Goal: Obtain resource: Obtain resource

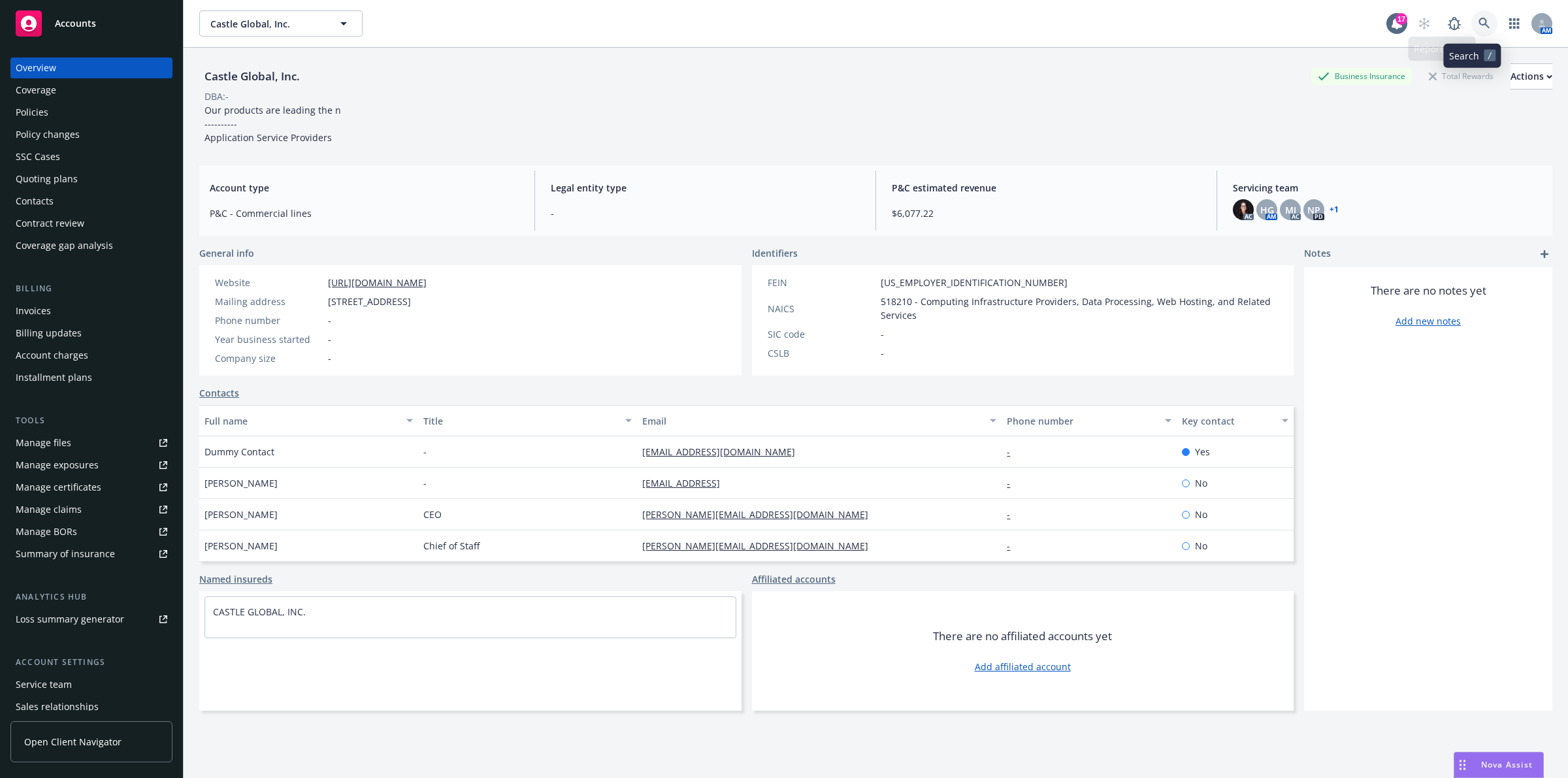
click at [1471, 14] on link at bounding box center [1484, 23] width 26 height 26
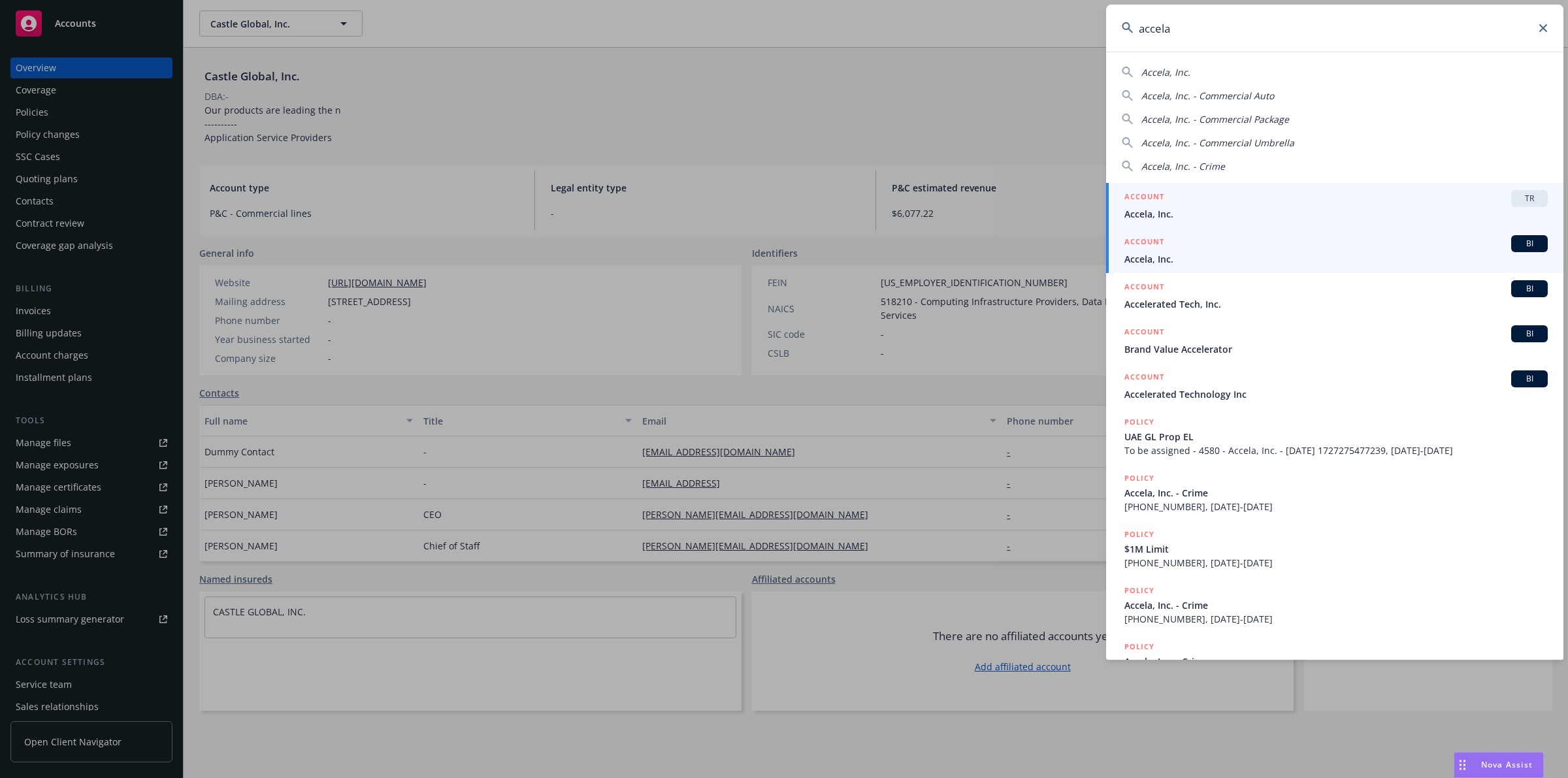
type input "accela"
click at [1273, 263] on span "Accela, Inc." at bounding box center [1336, 259] width 424 height 13
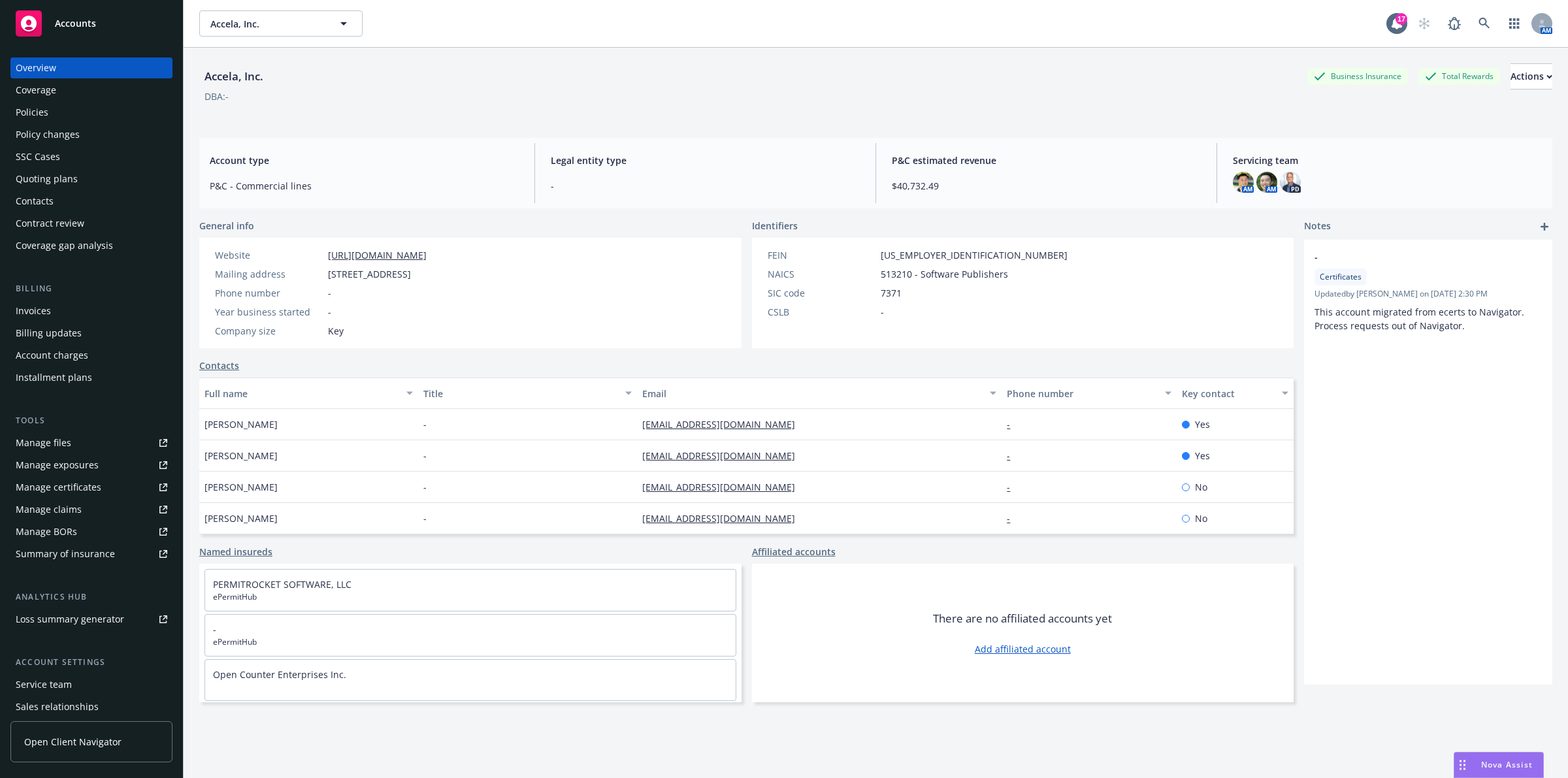
click at [89, 111] on div "Policies" at bounding box center [91, 112] width 152 height 21
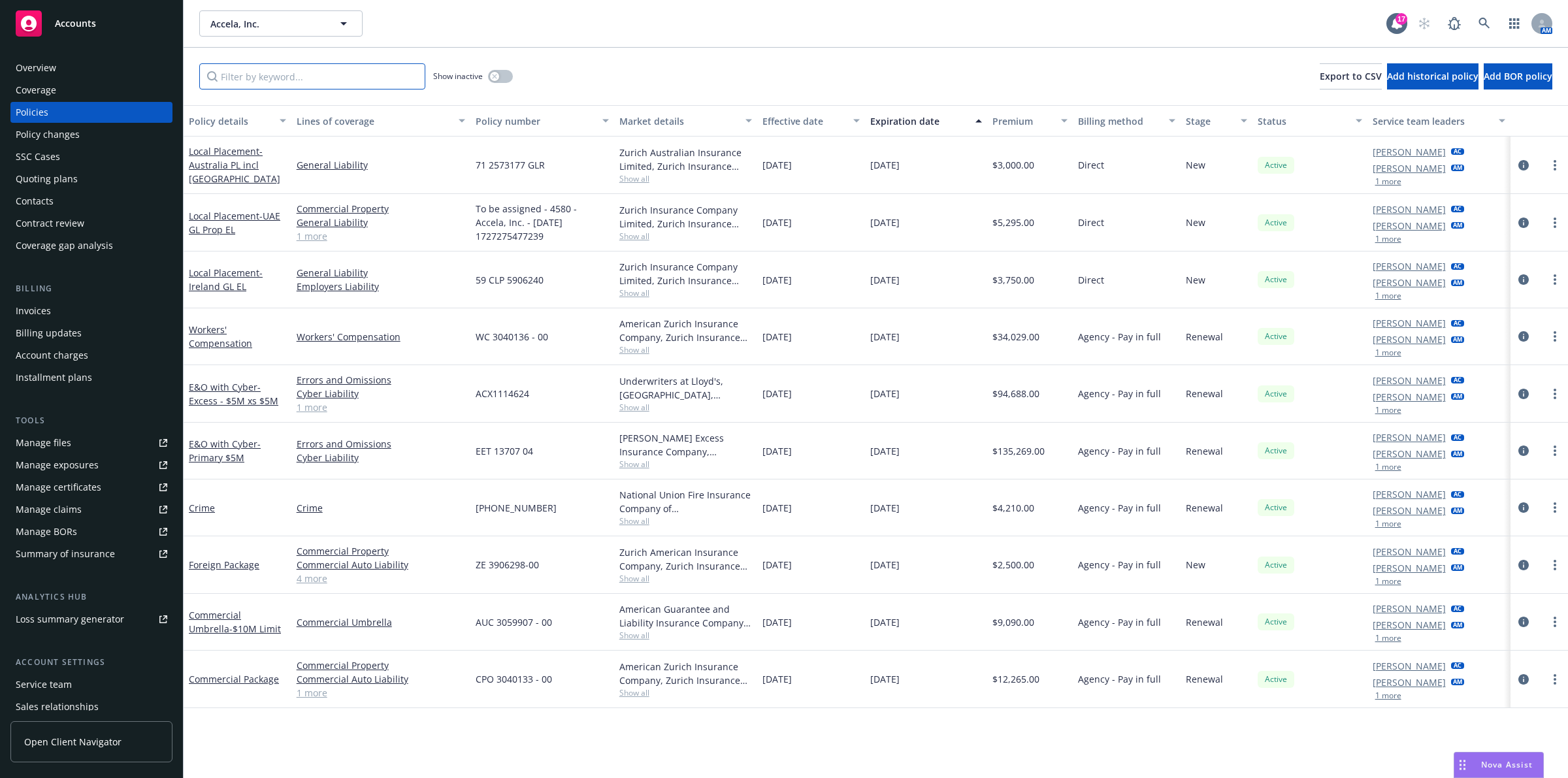
click at [347, 70] on input "Filter by keyword..." at bounding box center [312, 76] width 226 height 26
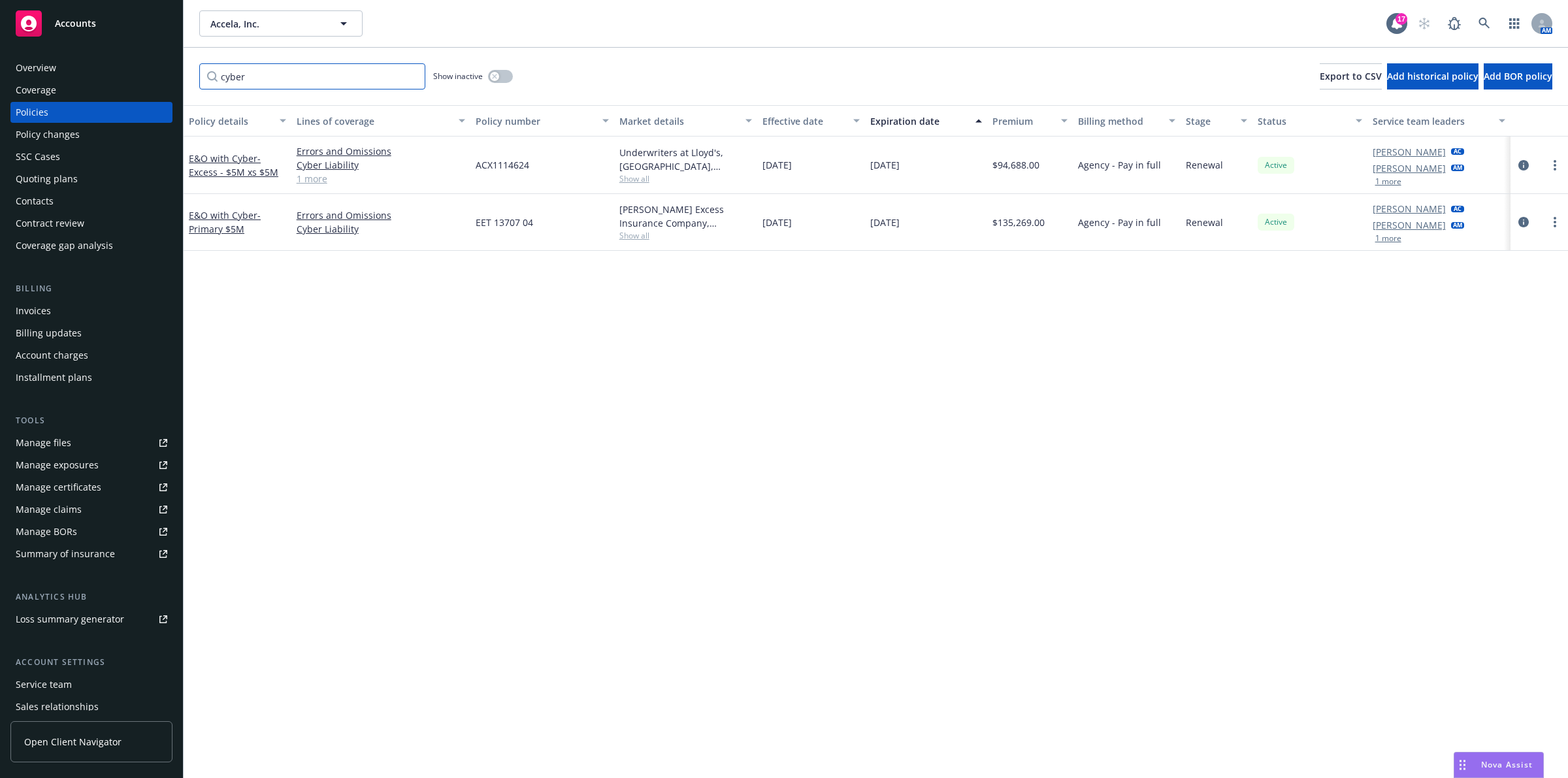
type input "cyber"
click at [833, 425] on div "Policy details Lines of coverage Policy number Market details Effective date Ex…" at bounding box center [876, 441] width 1385 height 673
click at [234, 230] on span "- Primary $5M" at bounding box center [225, 221] width 72 height 26
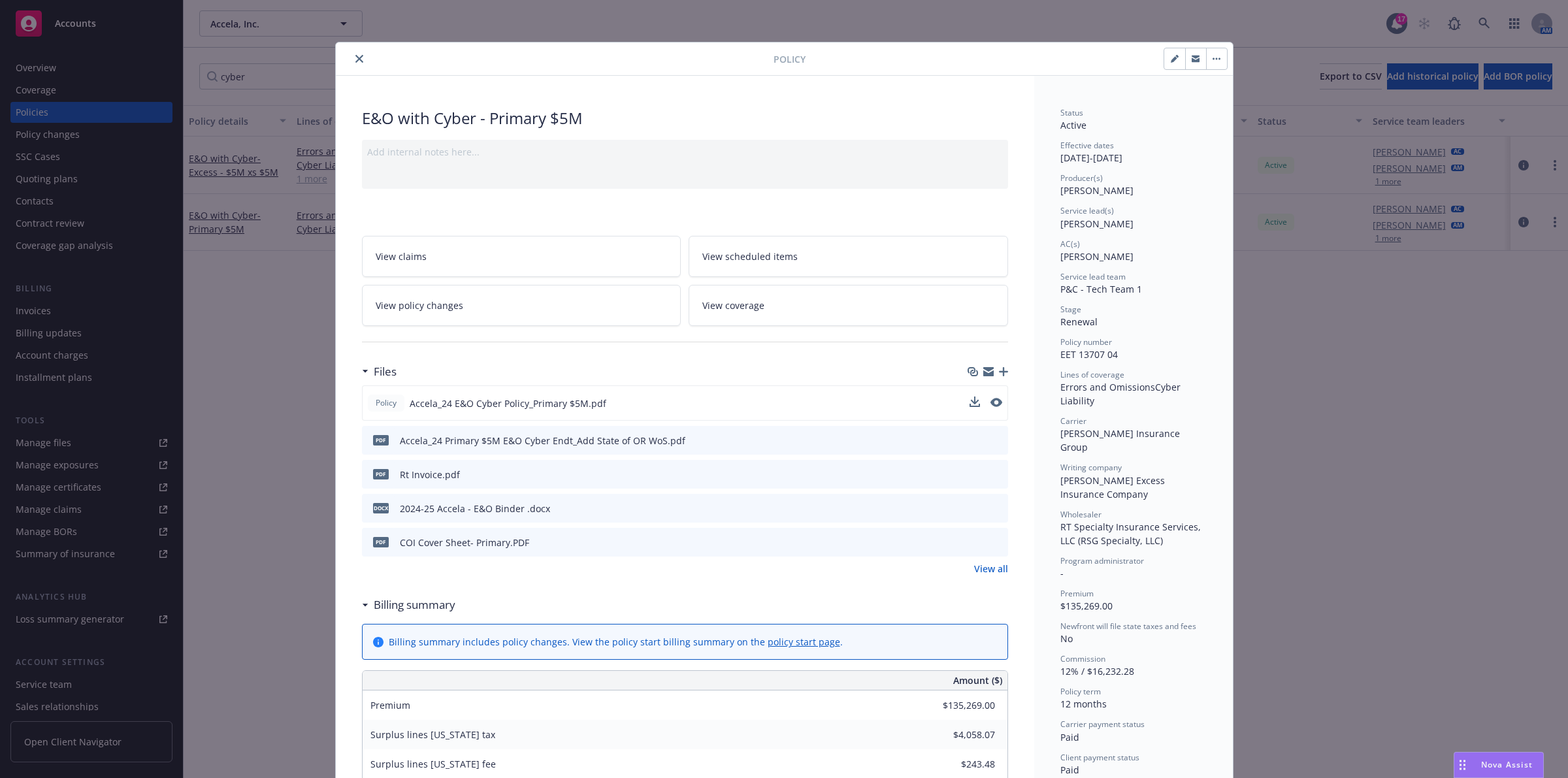
click at [990, 410] on button at bounding box center [996, 403] width 12 height 13
click at [990, 404] on icon "preview file" at bounding box center [995, 402] width 12 height 9
click at [356, 60] on icon "close" at bounding box center [359, 58] width 7 height 7
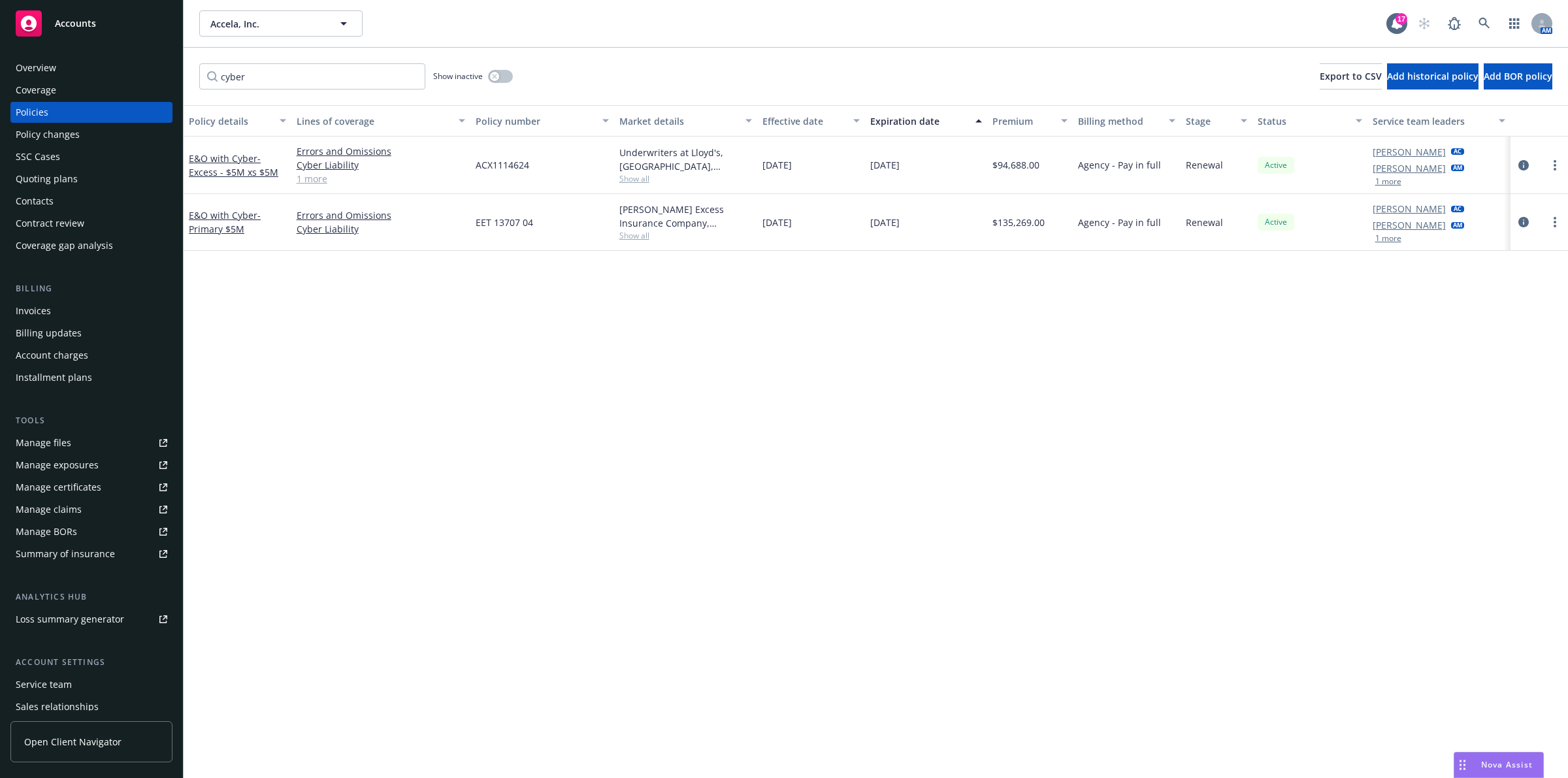
click at [460, 388] on div "Policy details Lines of coverage Policy number Market details Effective date Ex…" at bounding box center [876, 441] width 1385 height 673
click at [494, 79] on icon "button" at bounding box center [494, 76] width 5 height 5
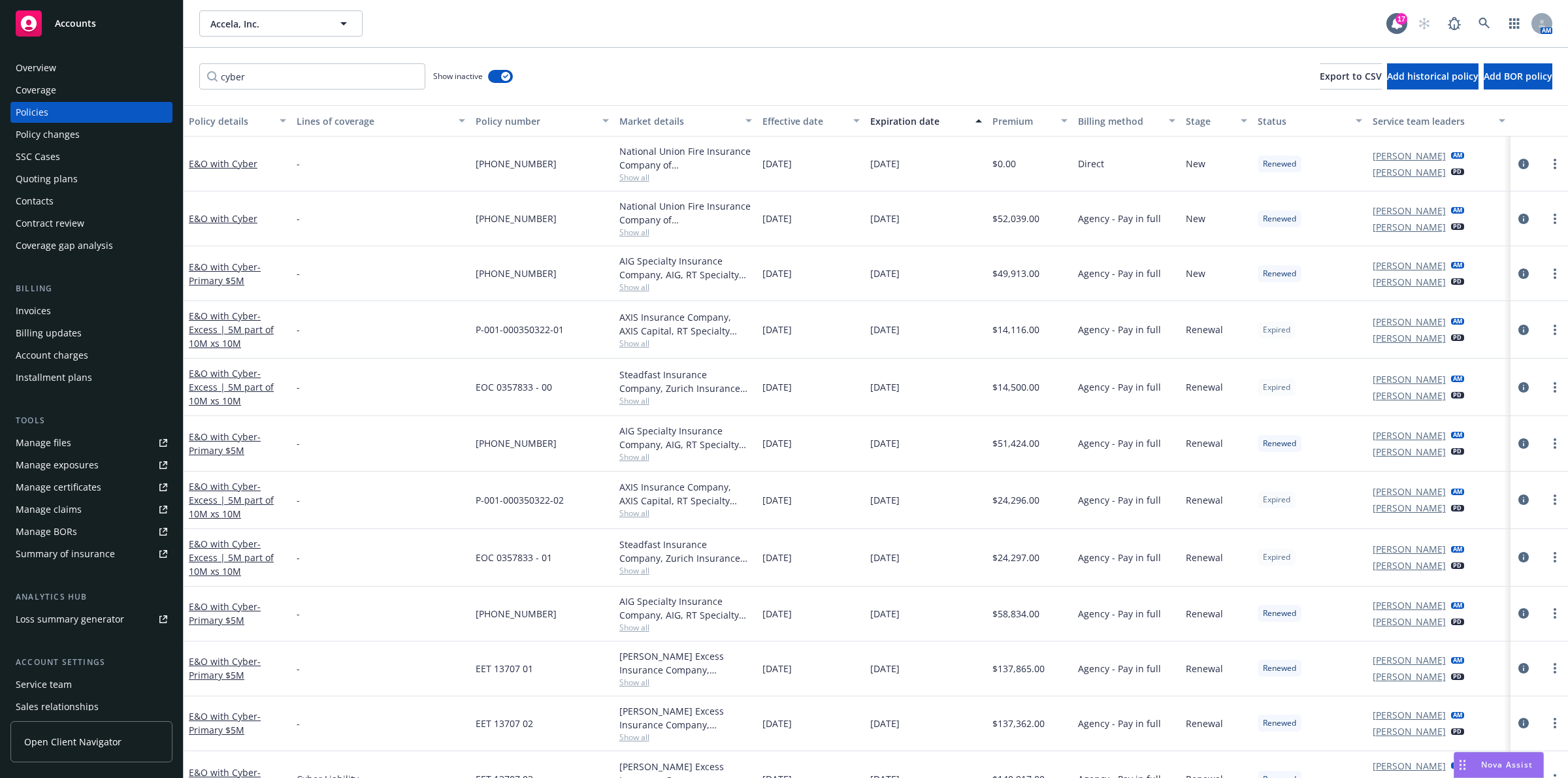
click at [1026, 131] on button "Premium" at bounding box center [1030, 121] width 86 height 31
click at [1024, 126] on div "Premium" at bounding box center [1023, 121] width 61 height 13
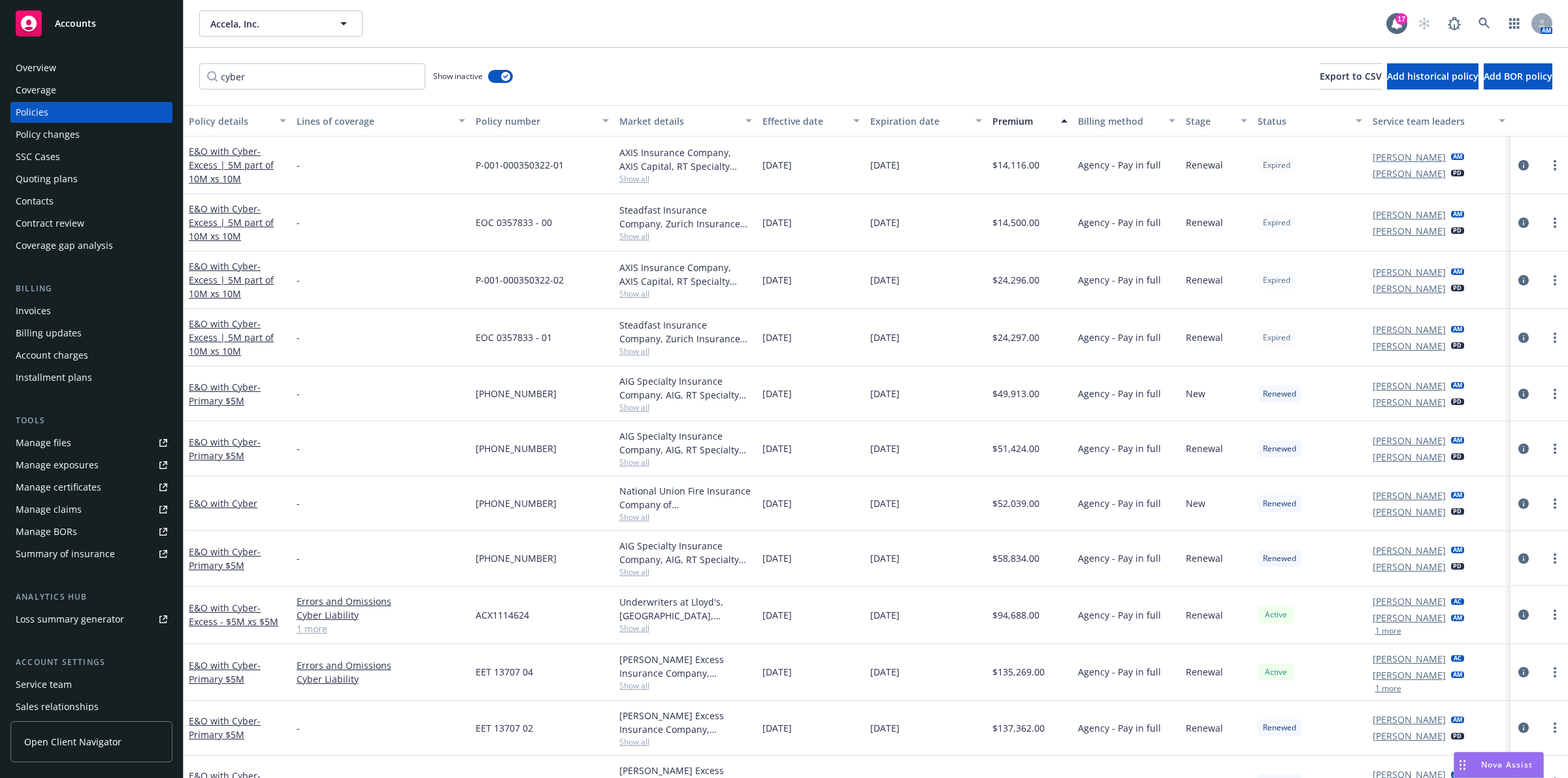
click at [1025, 120] on div "Premium" at bounding box center [1023, 121] width 61 height 13
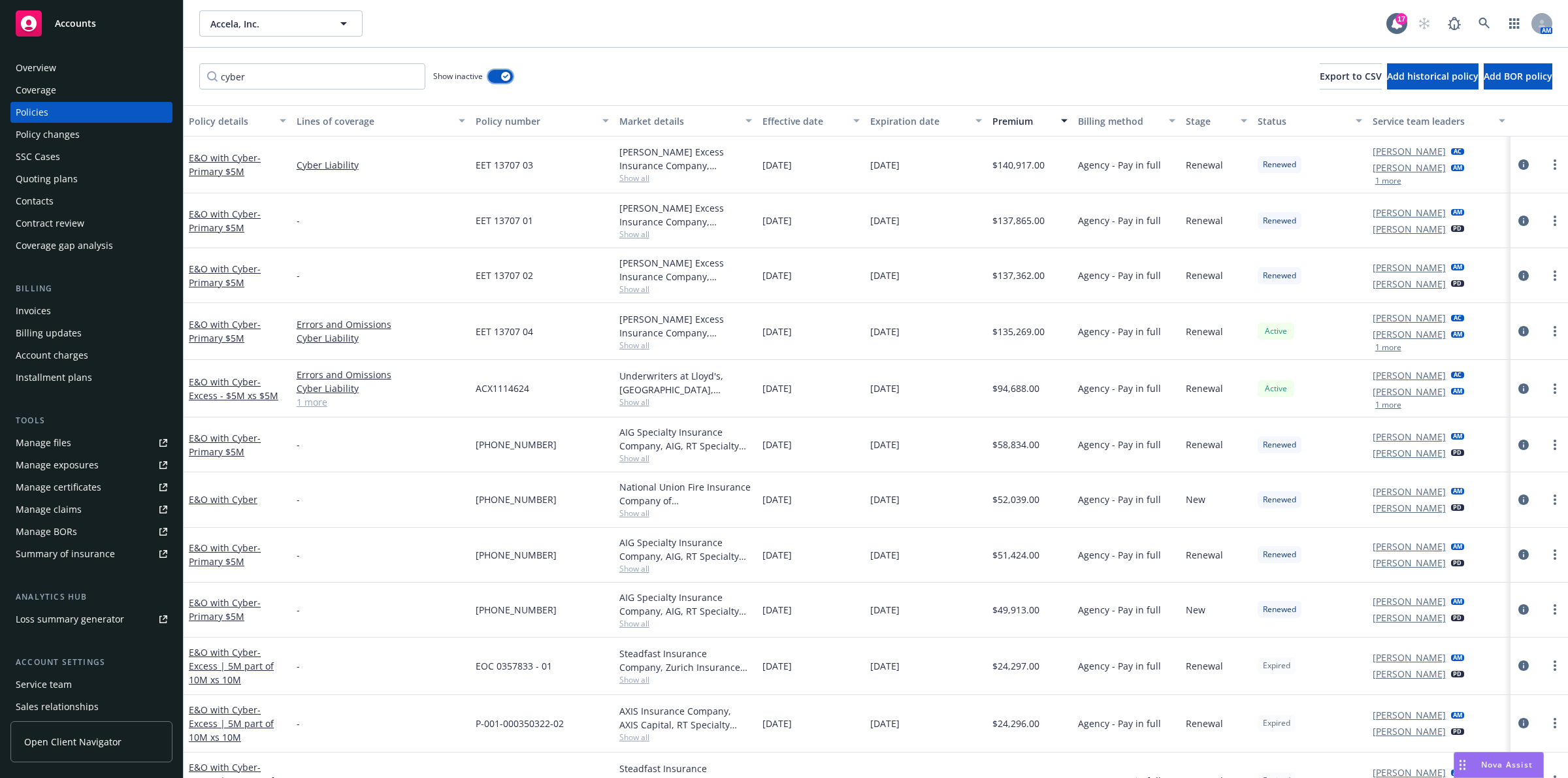
click at [497, 70] on button "button" at bounding box center [500, 76] width 25 height 13
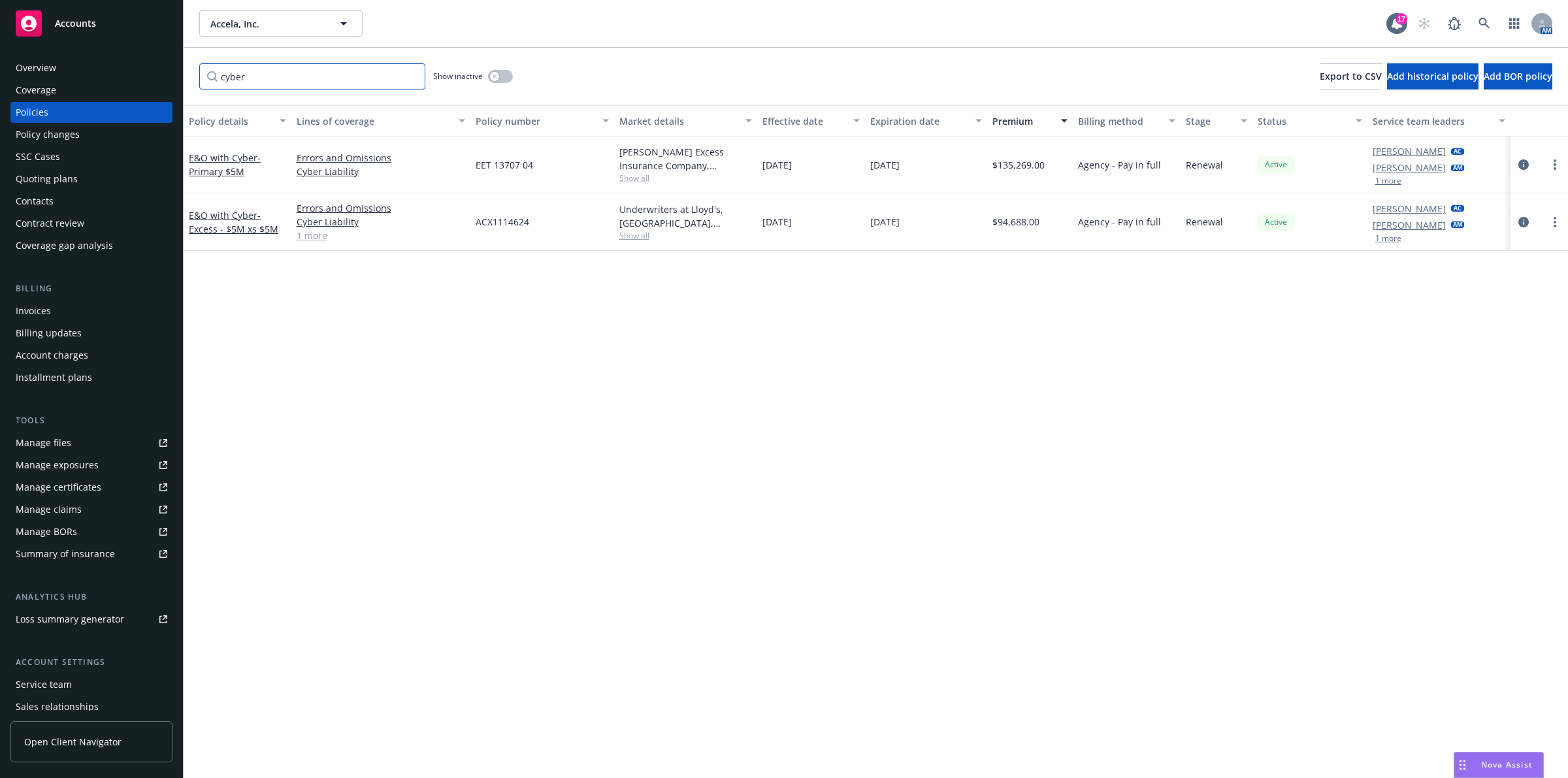
click at [418, 77] on input "cyber" at bounding box center [312, 76] width 226 height 26
click at [414, 79] on input "cyber" at bounding box center [312, 76] width 226 height 26
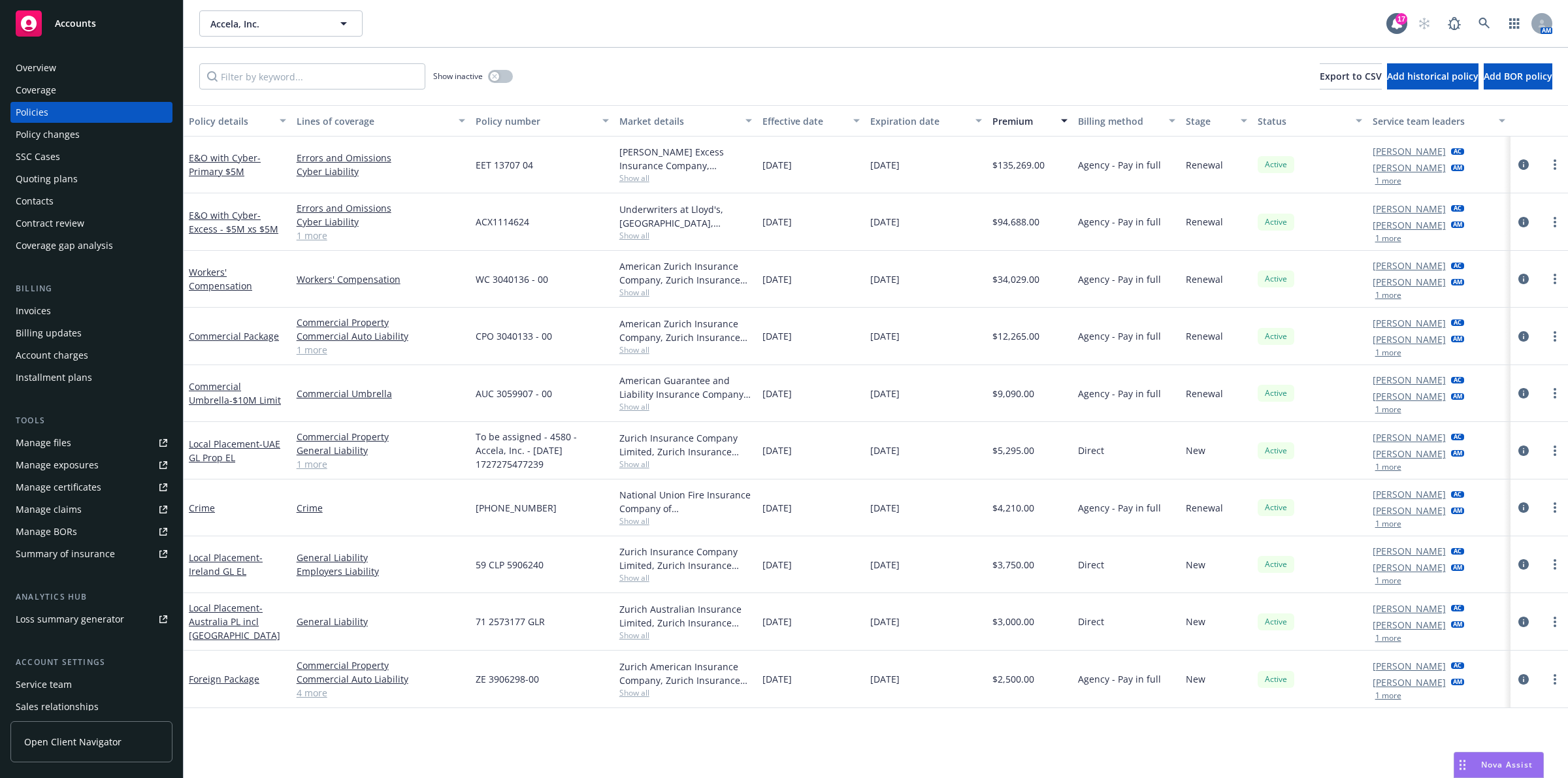
click at [759, 105] on button "Effective date" at bounding box center [811, 121] width 108 height 31
click at [1020, 122] on div "Premium" at bounding box center [1023, 121] width 61 height 13
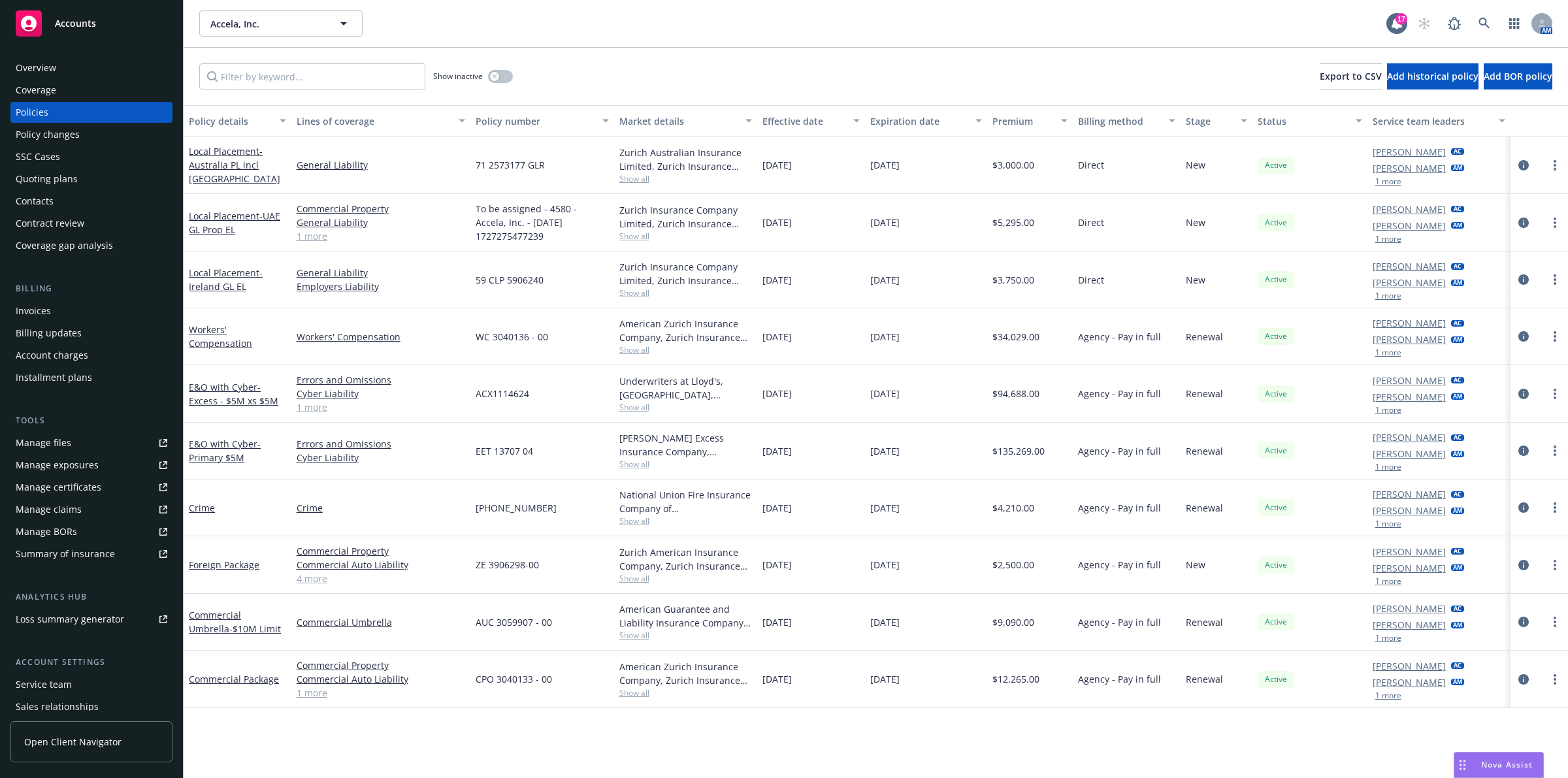
click at [1020, 122] on div "Premium" at bounding box center [1023, 121] width 61 height 13
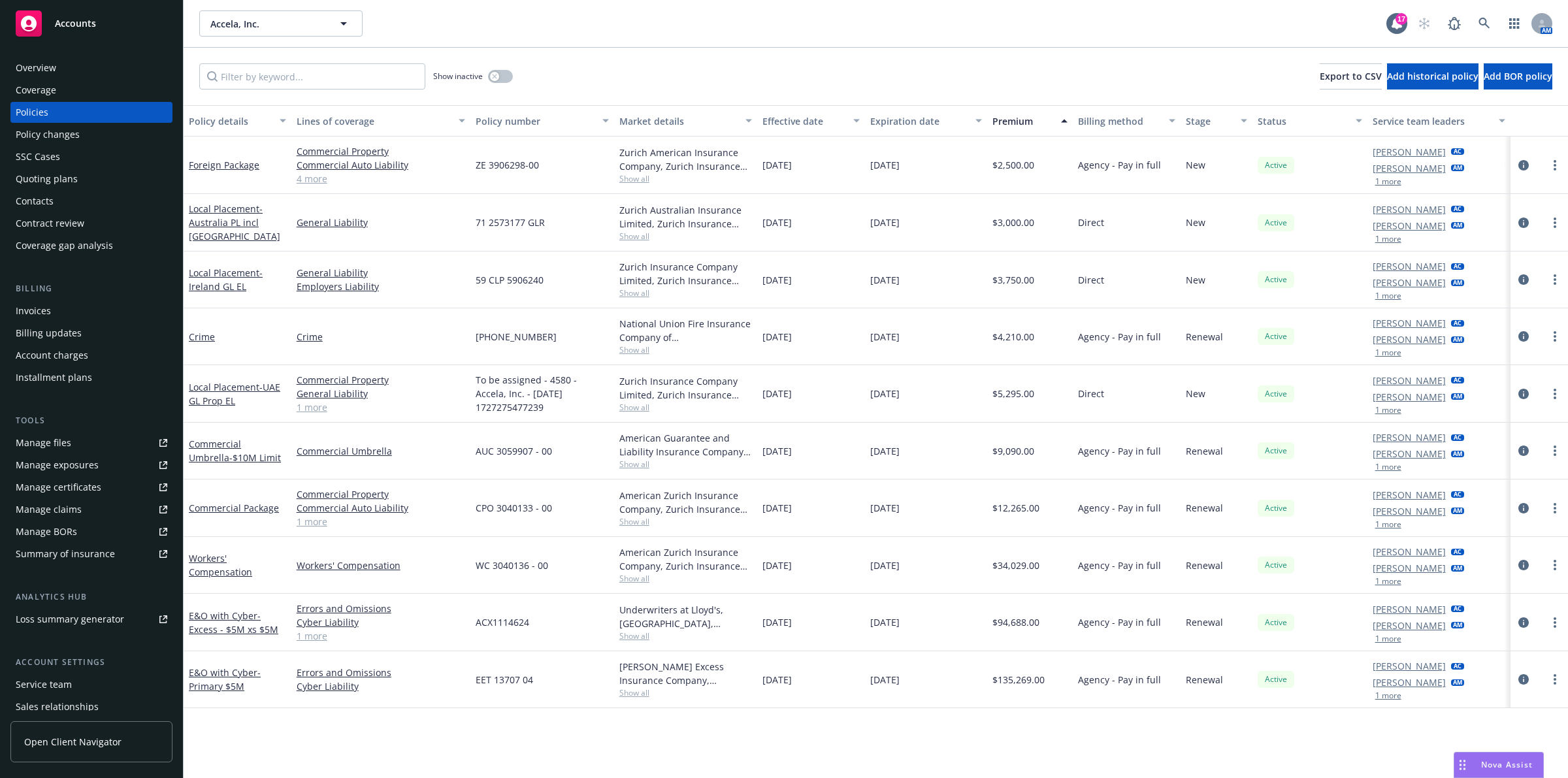
click at [1031, 129] on button "Premium" at bounding box center [1030, 121] width 86 height 31
click at [1024, 121] on div "Premium" at bounding box center [1023, 121] width 61 height 13
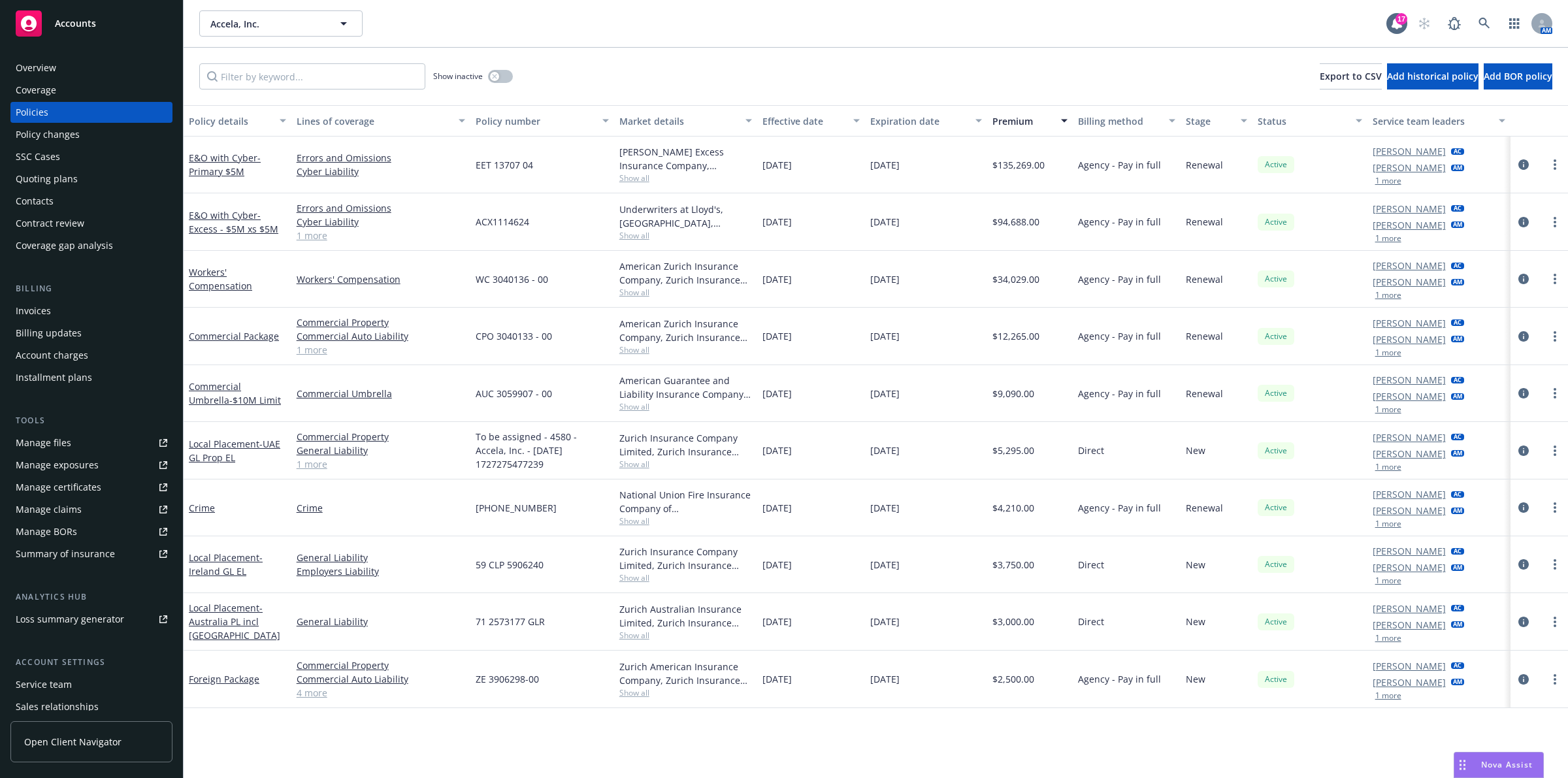
click at [86, 58] on div "Overview" at bounding box center [91, 68] width 152 height 21
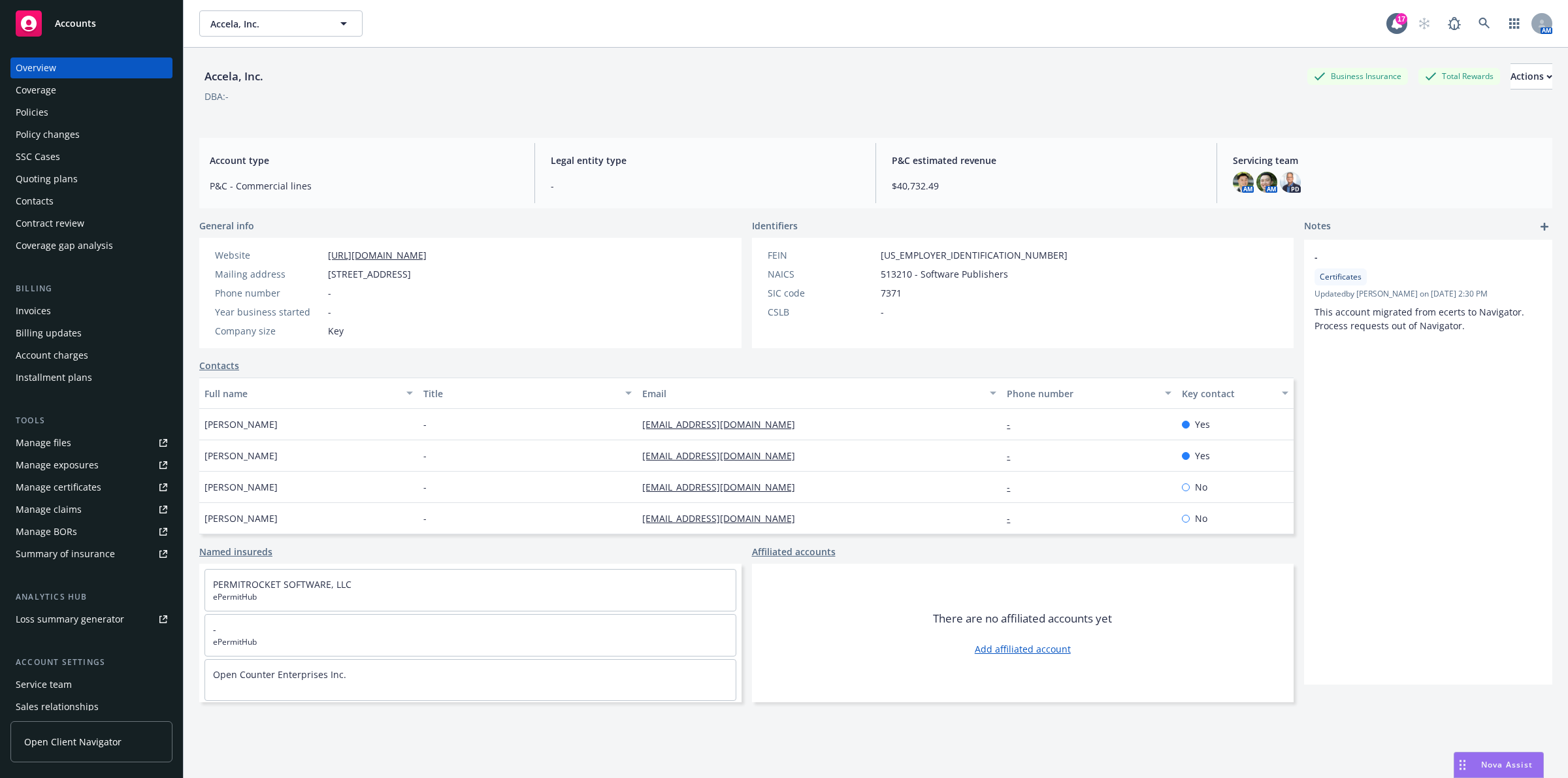
click at [40, 441] on div "Manage files" at bounding box center [43, 443] width 55 height 21
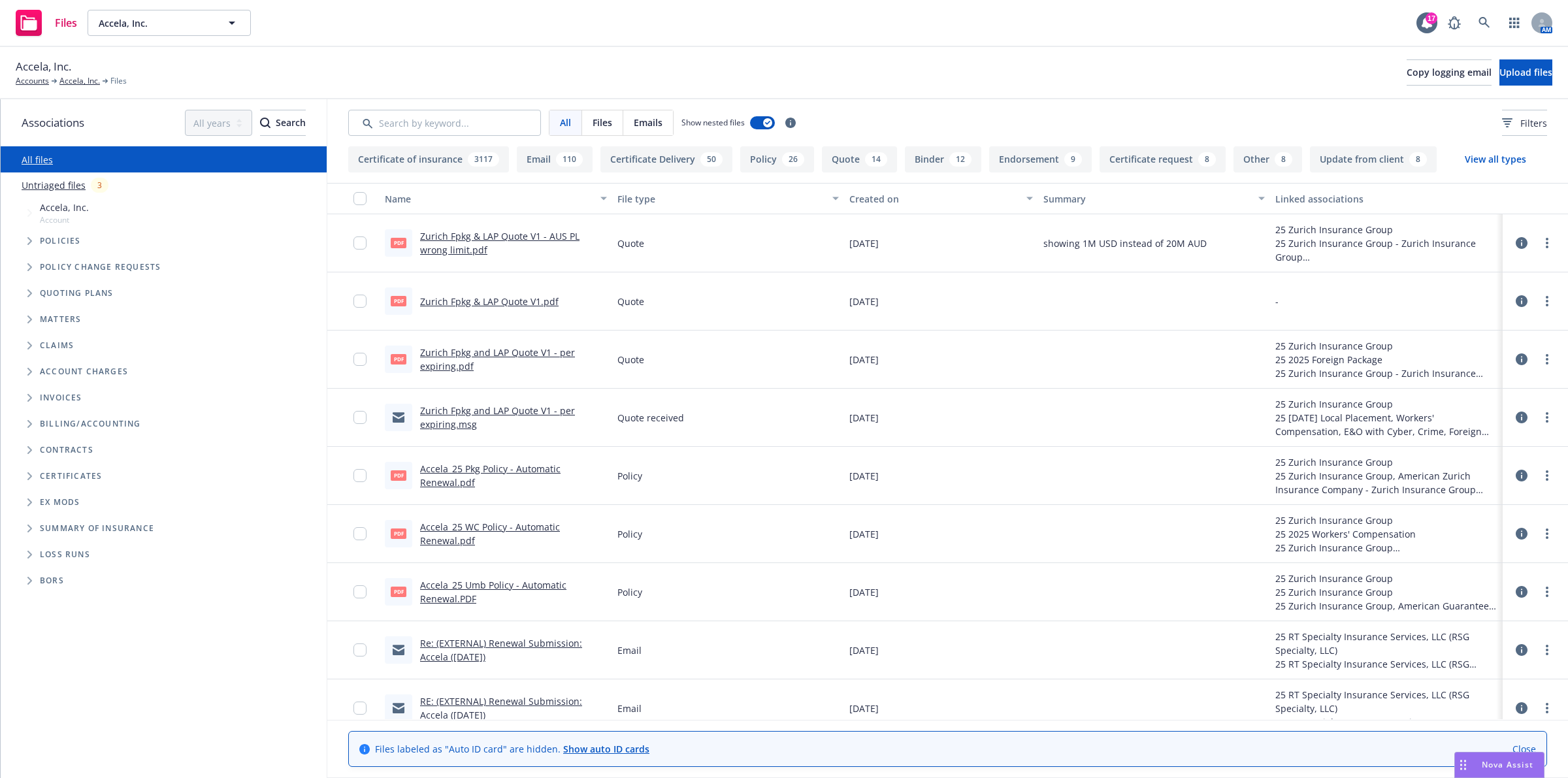
click at [1478, 167] on button "View all types" at bounding box center [1495, 159] width 103 height 26
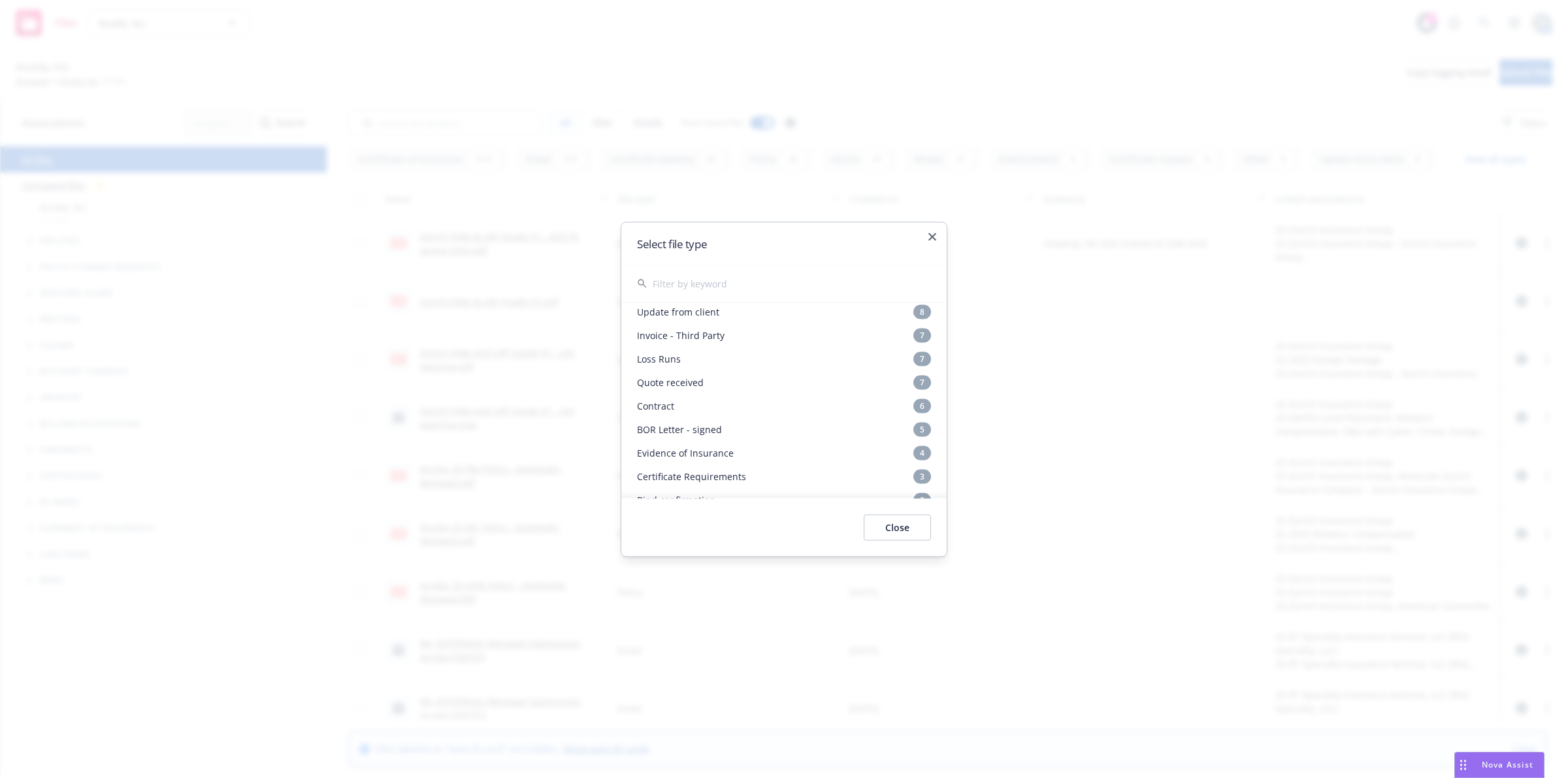
scroll to position [245, 0]
click at [772, 278] on input "text" at bounding box center [792, 283] width 278 height 37
type input "appl"
click at [932, 235] on icon "button" at bounding box center [933, 236] width 7 height 7
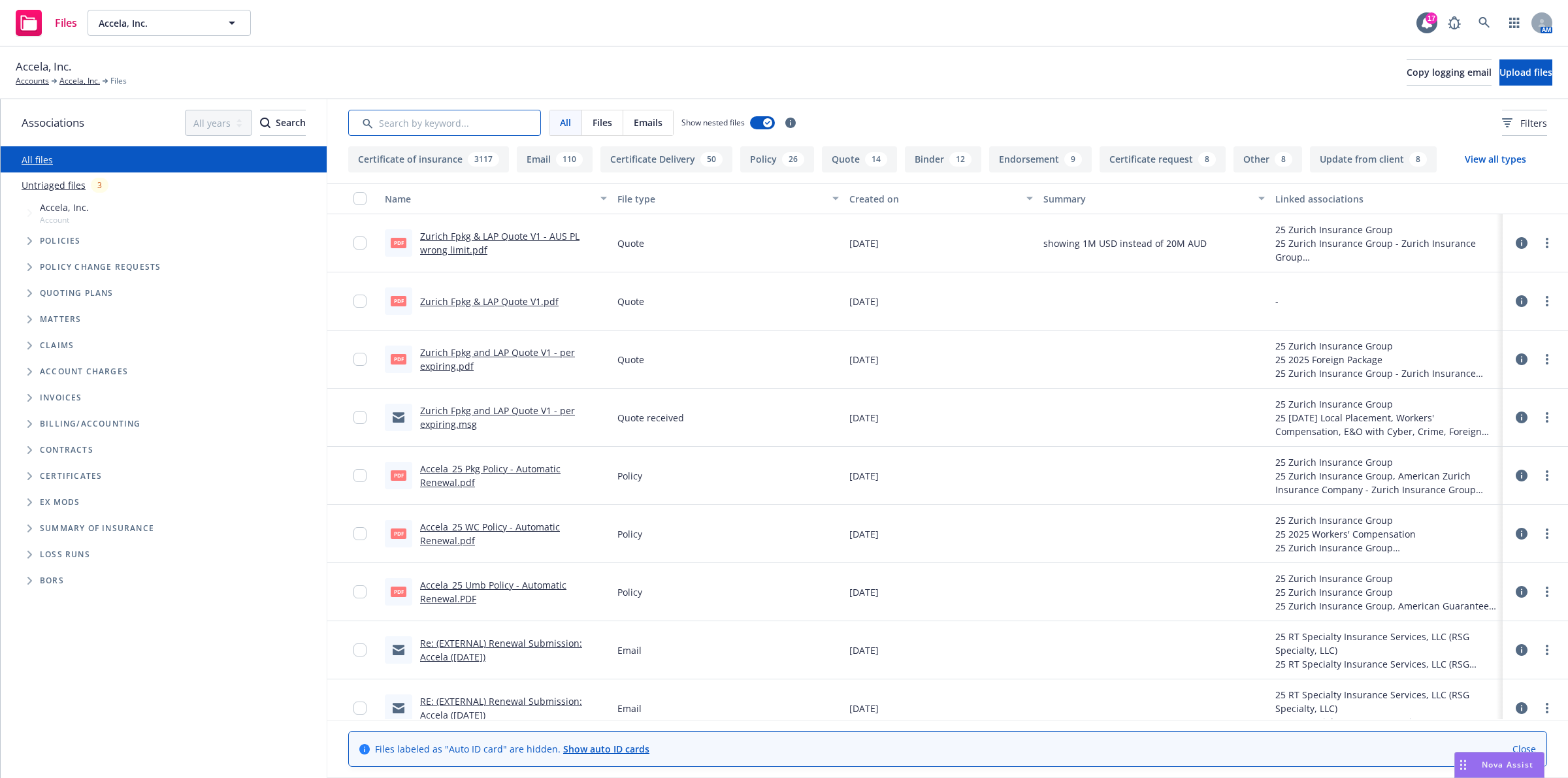
click at [461, 121] on input "Search by keyword..." at bounding box center [445, 123] width 193 height 26
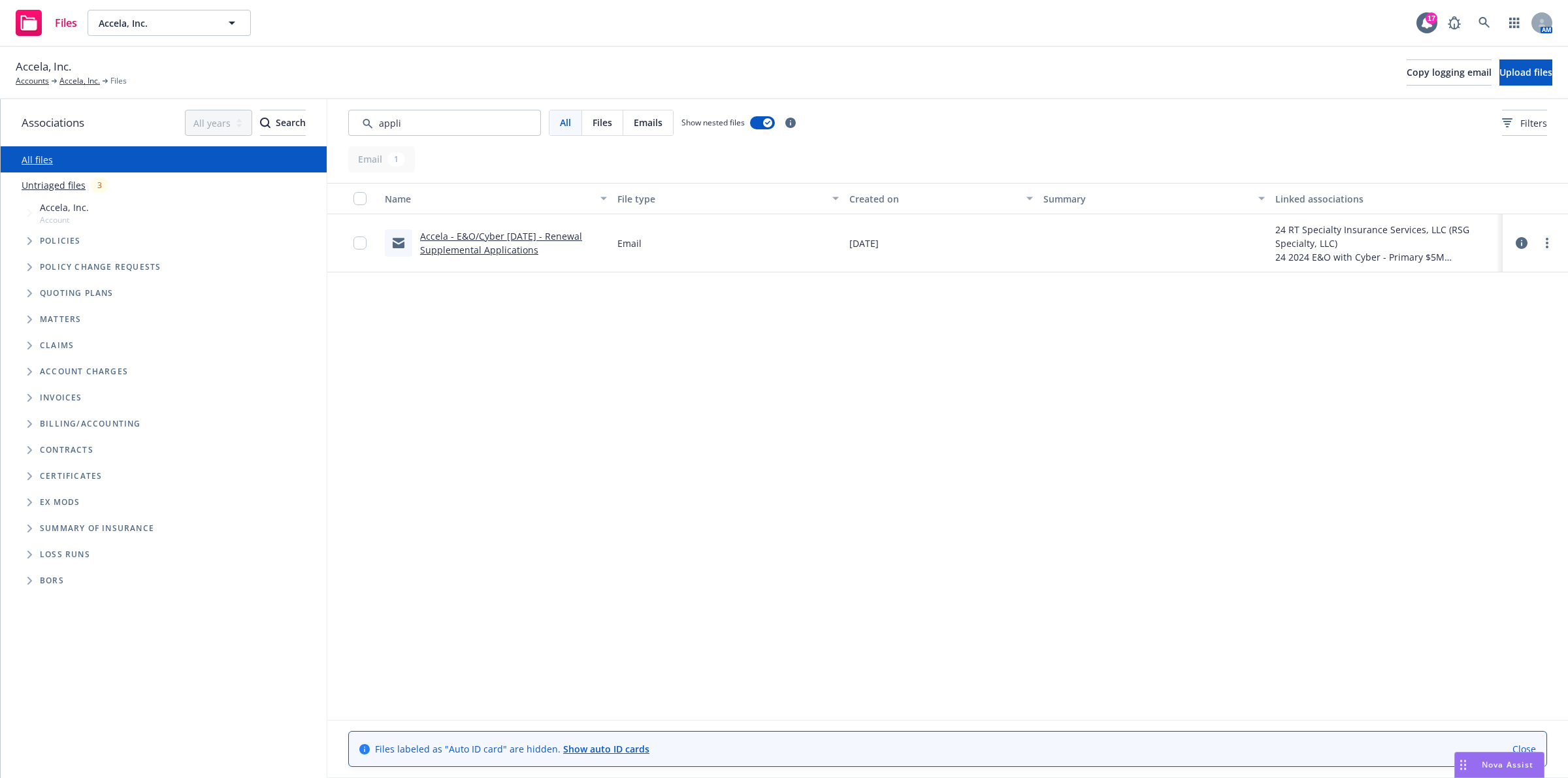
click at [489, 249] on link "Accela - E&O/Cyber 9/1/24 - Renewal Supplemental Applications" at bounding box center [501, 242] width 162 height 26
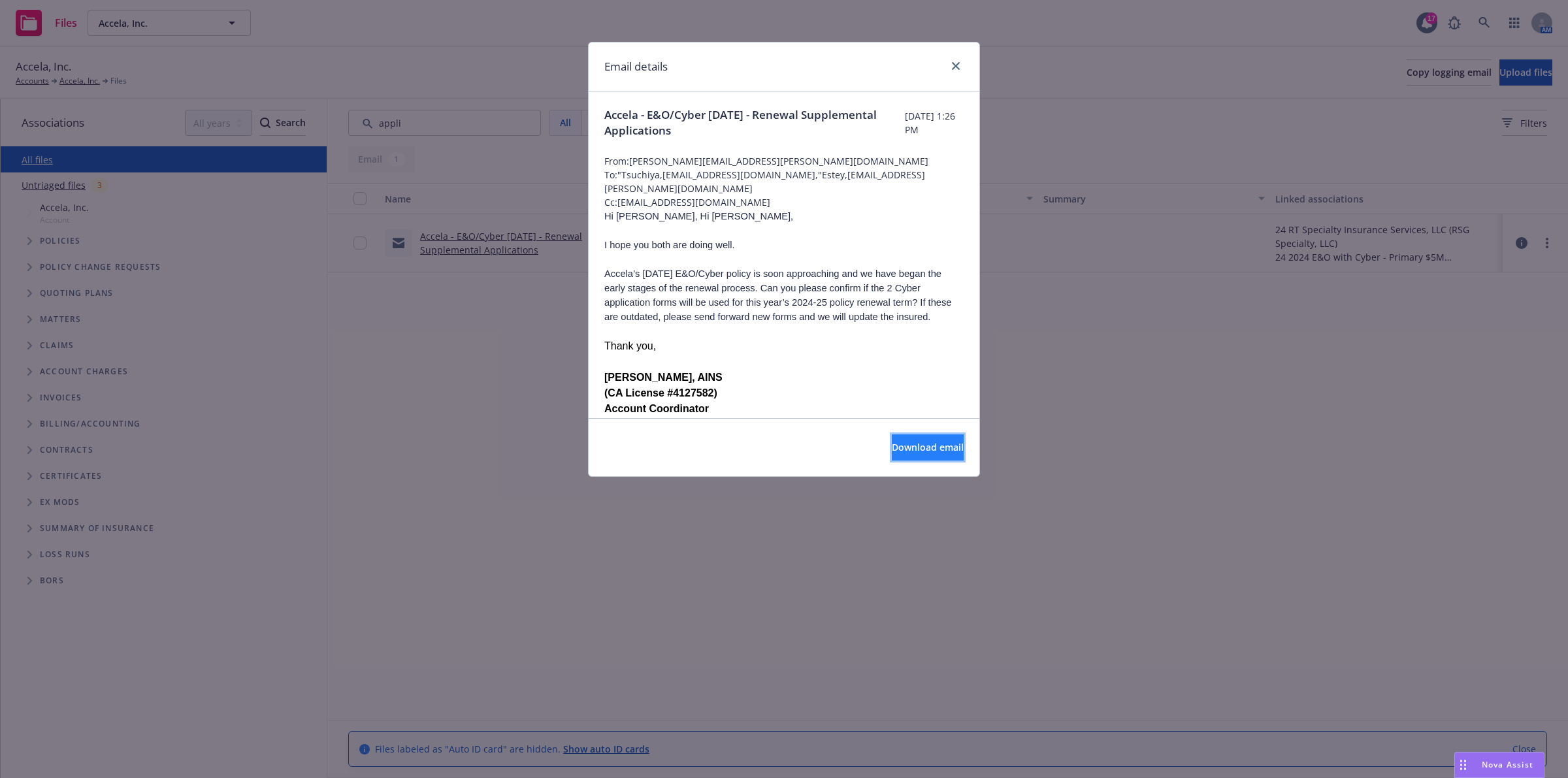
click at [924, 445] on span "Download email" at bounding box center [928, 447] width 72 height 13
click at [951, 69] on link "close" at bounding box center [956, 66] width 16 height 16
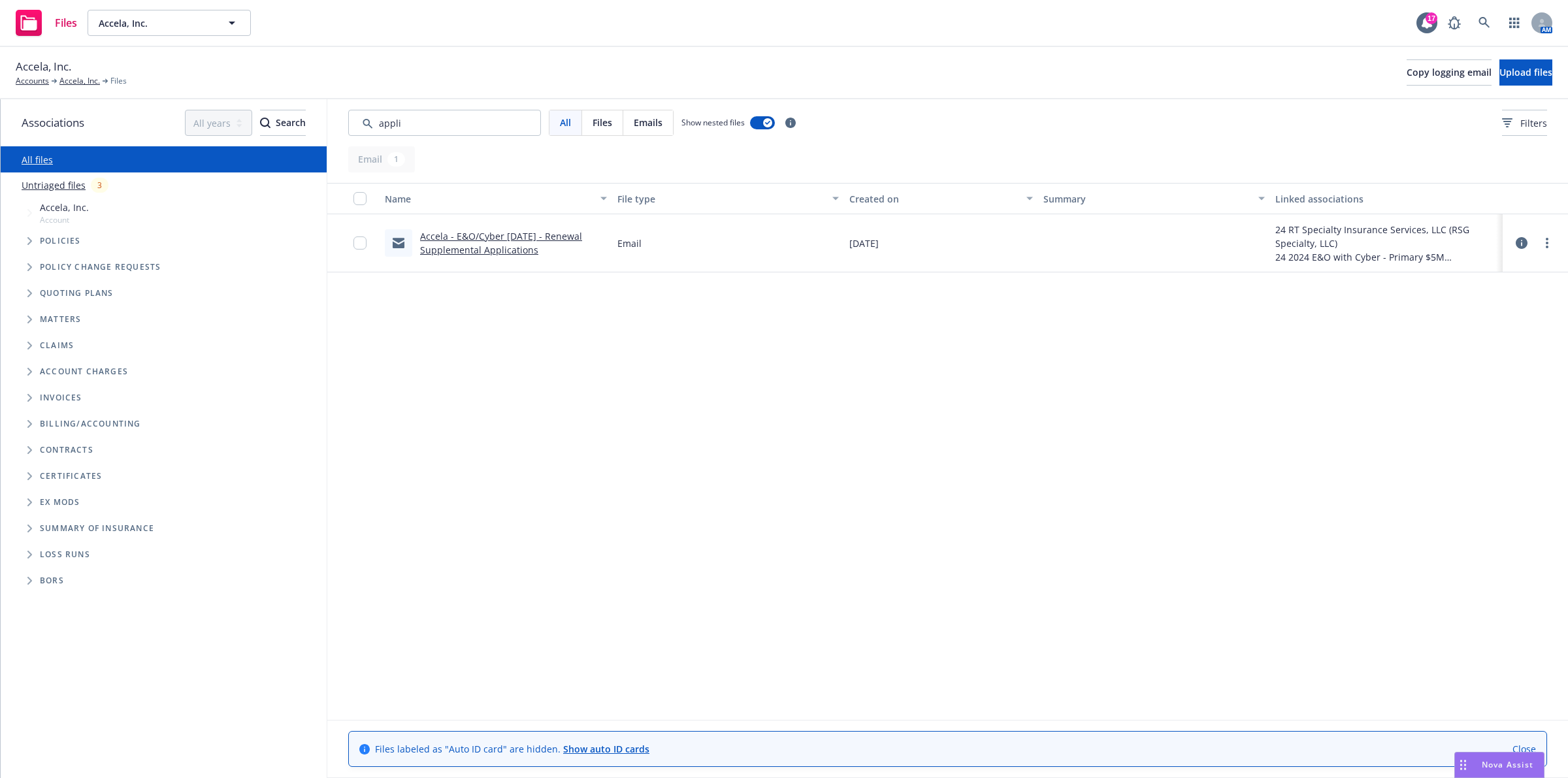
click at [579, 367] on div "Name File type Created on Summary Linked associations Accela - E&O/Cyber 9/1/24…" at bounding box center [948, 450] width 1241 height 536
click at [486, 126] on input "Search by keyword..." at bounding box center [445, 123] width 193 height 26
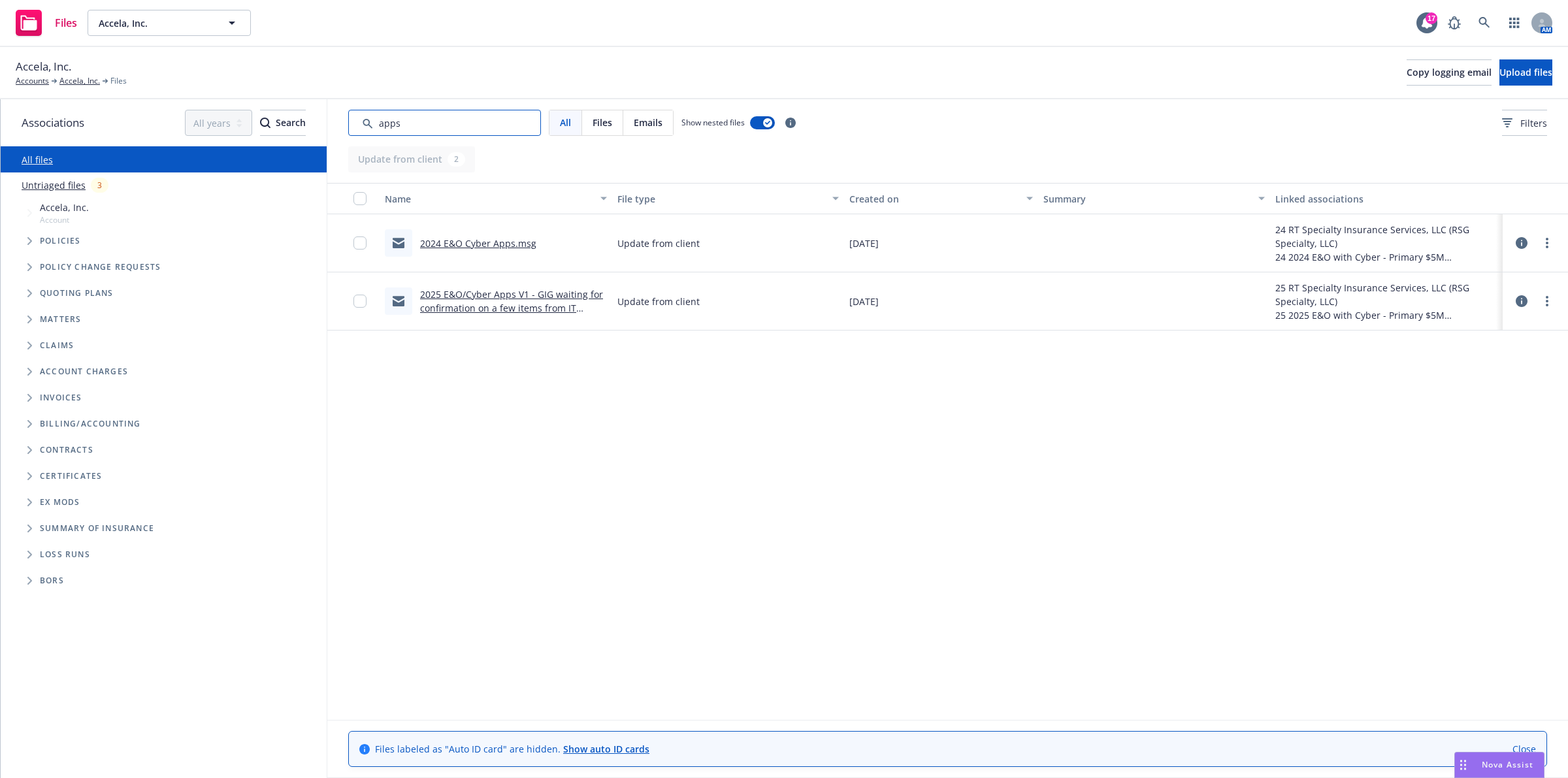
type input "apps"
click at [461, 239] on link "2024 E&O Cyber Apps.msg" at bounding box center [478, 243] width 116 height 13
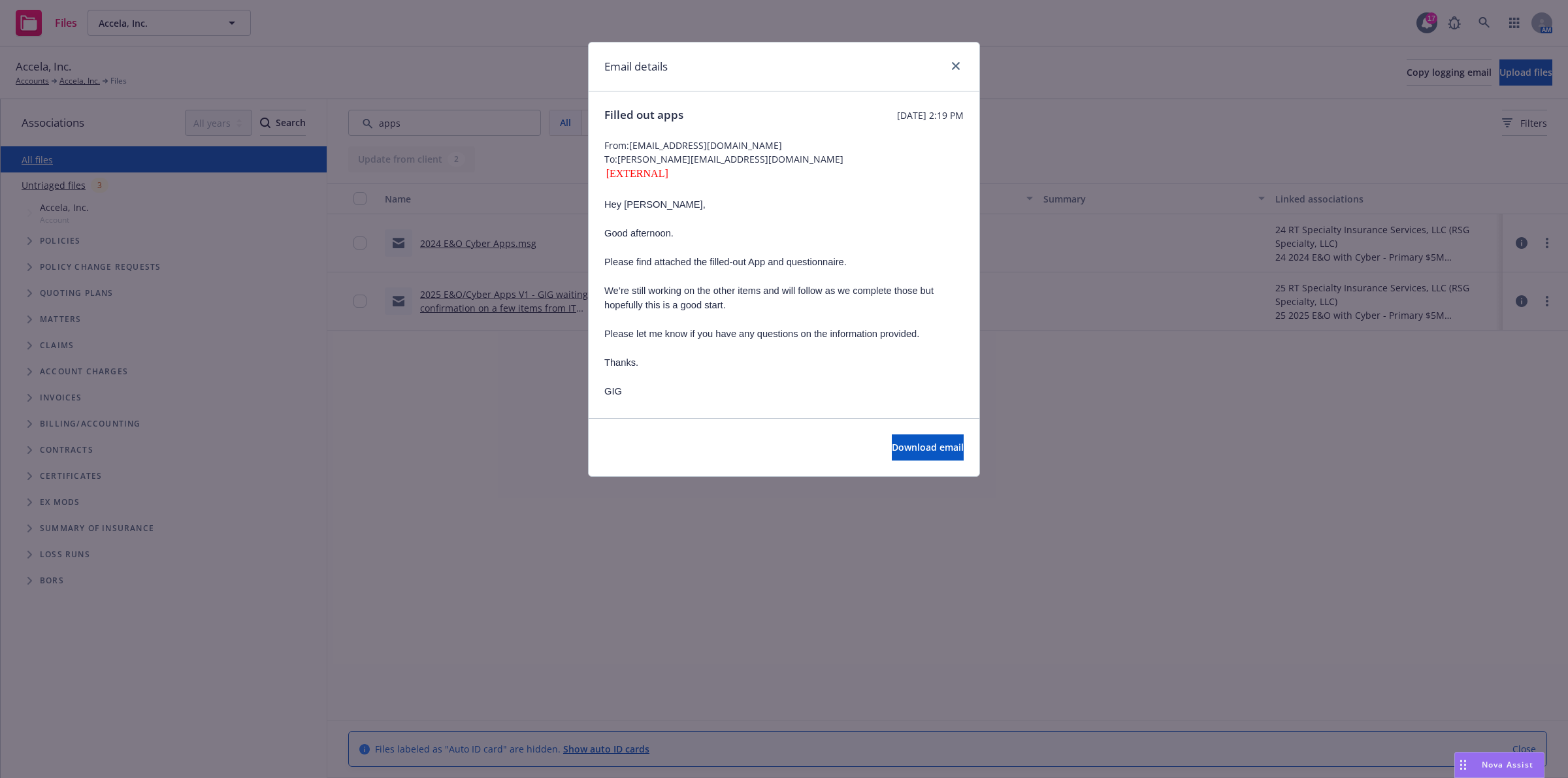
click at [939, 72] on div "Email details" at bounding box center [784, 67] width 391 height 49
click at [965, 61] on div "Email details" at bounding box center [784, 67] width 391 height 49
click at [959, 65] on icon "close" at bounding box center [956, 66] width 7 height 7
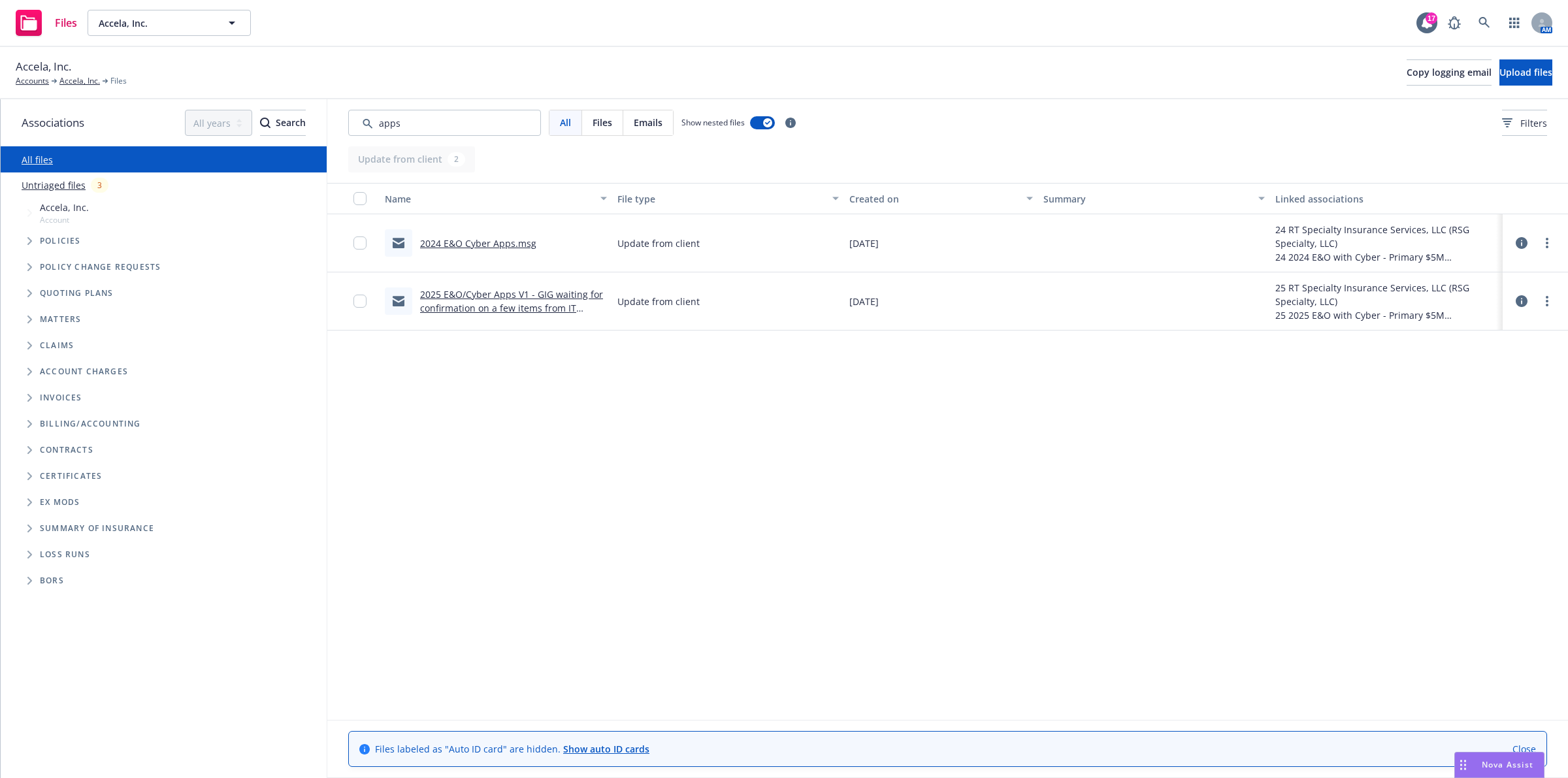
click at [902, 501] on div "Name File type Created on Summary Linked associations 2024 E&O Cyber Apps.msg U…" at bounding box center [948, 450] width 1241 height 536
click at [74, 77] on link "Accela, Inc." at bounding box center [79, 81] width 40 height 12
